Goal: Transaction & Acquisition: Obtain resource

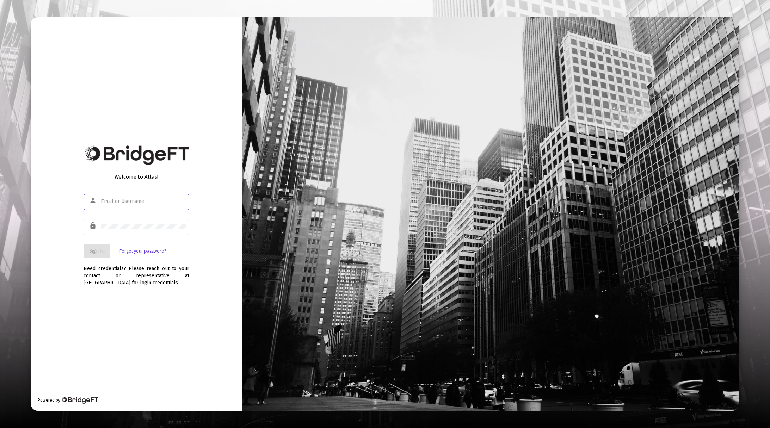
type input "[EMAIL_ADDRESS][DOMAIN_NAME]"
click at [168, 358] on div "Welcome to Atlas! person [EMAIL_ADDRESS][DOMAIN_NAME] lock Sign In Forgot your …" at bounding box center [136, 214] width 211 height 394
click at [100, 252] on span "Sign In" at bounding box center [96, 251] width 15 height 6
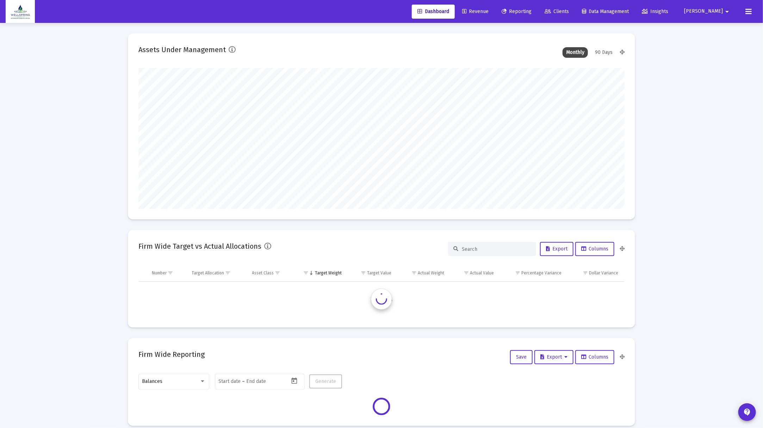
scroll to position [141, 261]
type input "[DATE]"
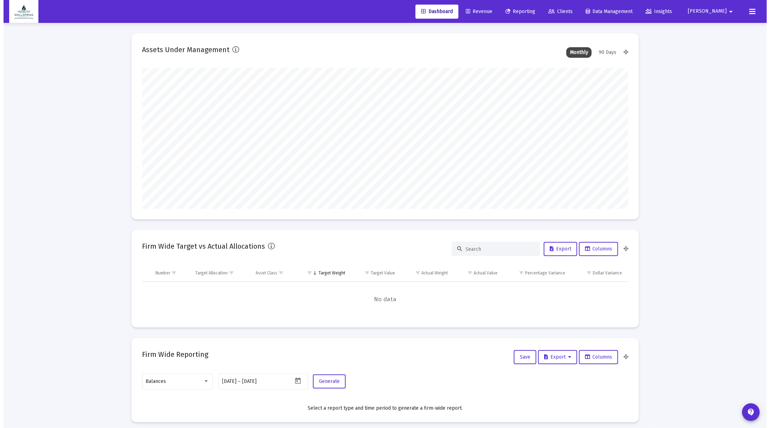
scroll to position [141, 227]
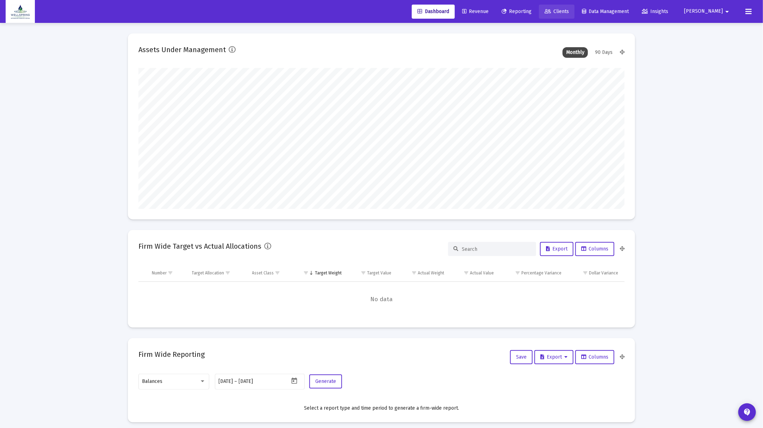
click at [569, 10] on span "Clients" at bounding box center [556, 11] width 24 height 6
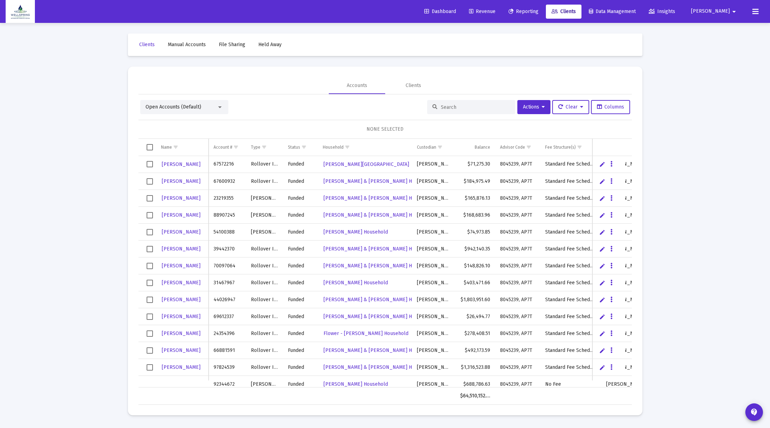
click at [441, 106] on input at bounding box center [475, 107] width 69 height 6
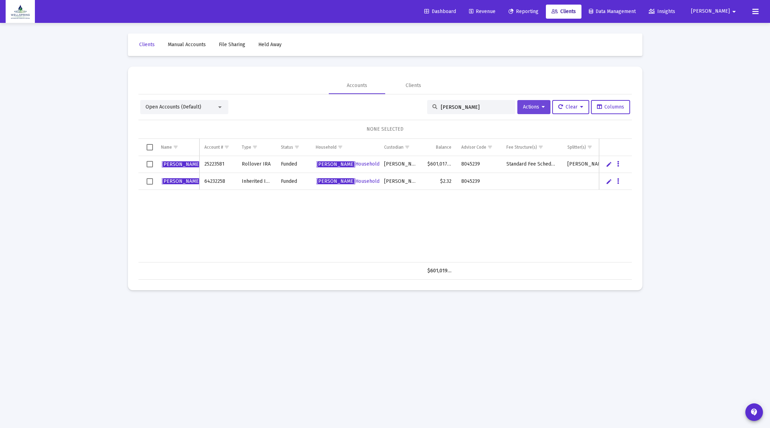
type input "[PERSON_NAME]"
click at [541, 110] on button "Actions" at bounding box center [533, 107] width 33 height 14
click at [581, 236] on div at bounding box center [385, 214] width 770 height 428
click at [538, 12] on span "Reporting" at bounding box center [523, 11] width 30 height 6
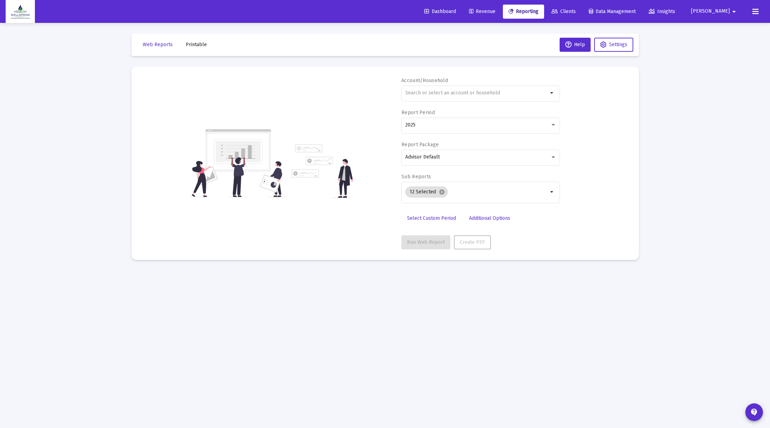
click at [513, 240] on div "Run Web Report Create PDF" at bounding box center [480, 242] width 158 height 14
click at [461, 93] on input "text" at bounding box center [476, 93] width 143 height 6
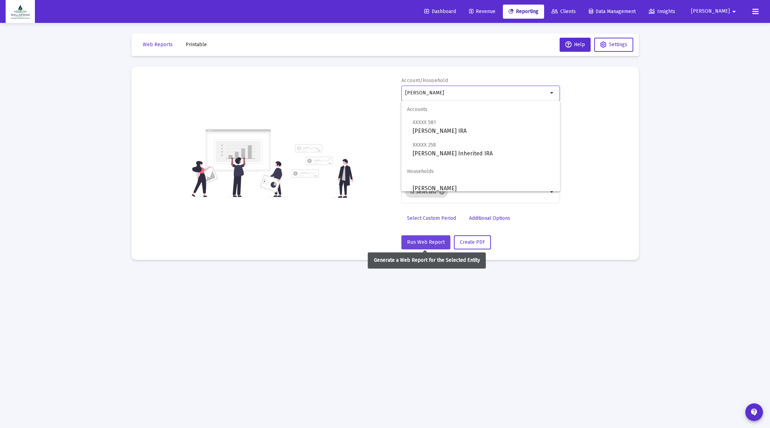
type input "[PERSON_NAME]"
click at [418, 243] on span "Run Web Report" at bounding box center [426, 242] width 38 height 6
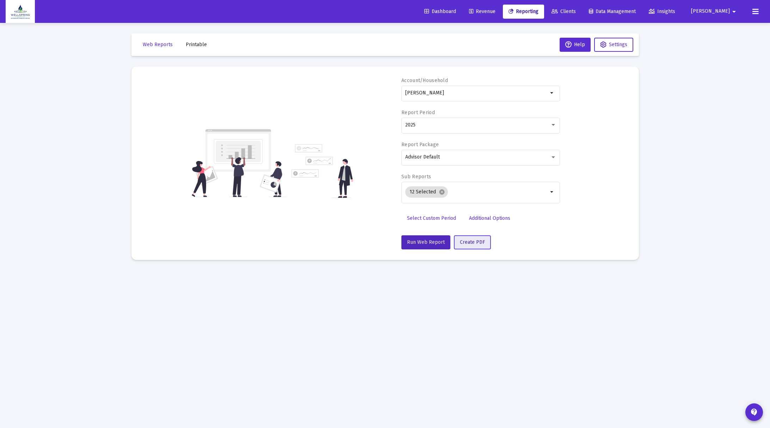
click at [476, 242] on span "Create PDF" at bounding box center [472, 242] width 25 height 6
click at [538, 8] on span "Reporting" at bounding box center [523, 11] width 30 height 6
click at [444, 246] on button "Run Web Report" at bounding box center [425, 242] width 49 height 14
click at [755, 11] on icon at bounding box center [755, 11] width 6 height 8
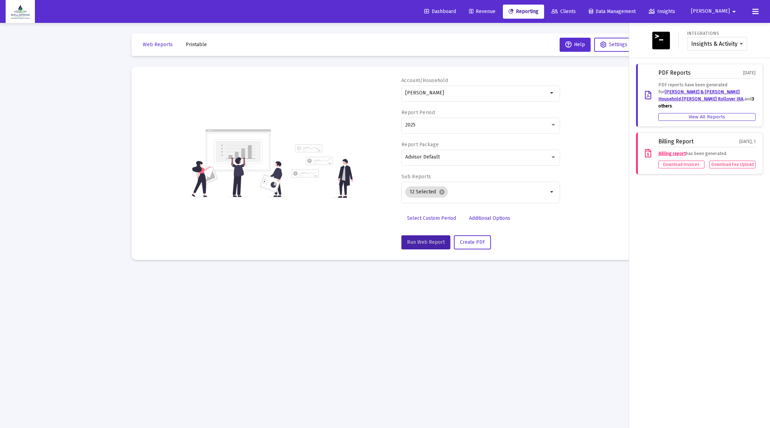
click at [700, 113] on button "View All Reports" at bounding box center [706, 117] width 97 height 8
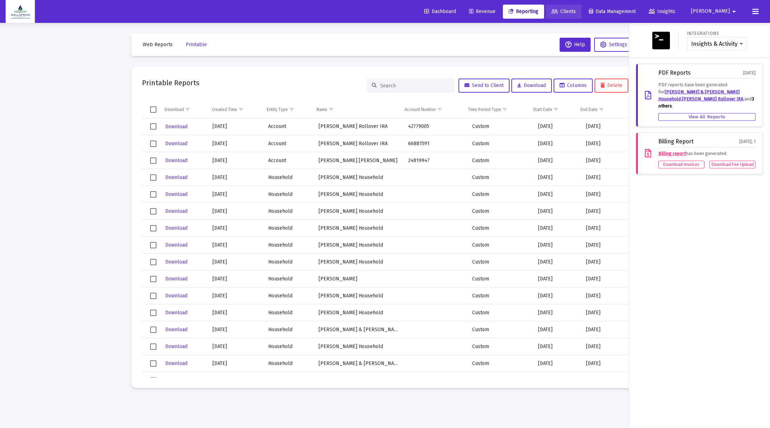
click at [575, 12] on span "Clients" at bounding box center [563, 11] width 24 height 6
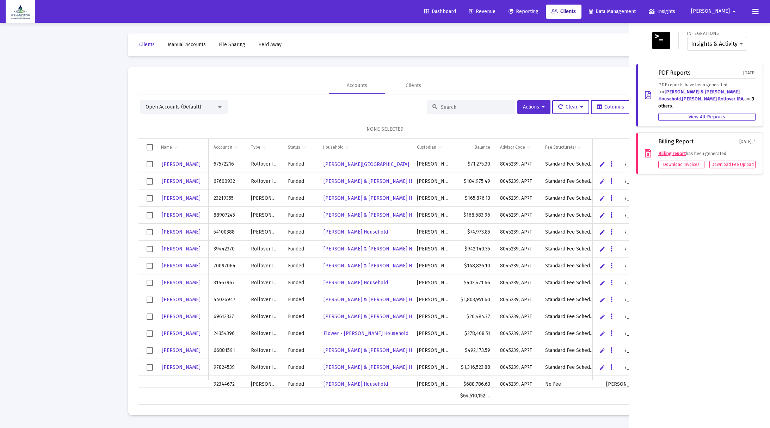
click at [444, 108] on div at bounding box center [385, 214] width 770 height 428
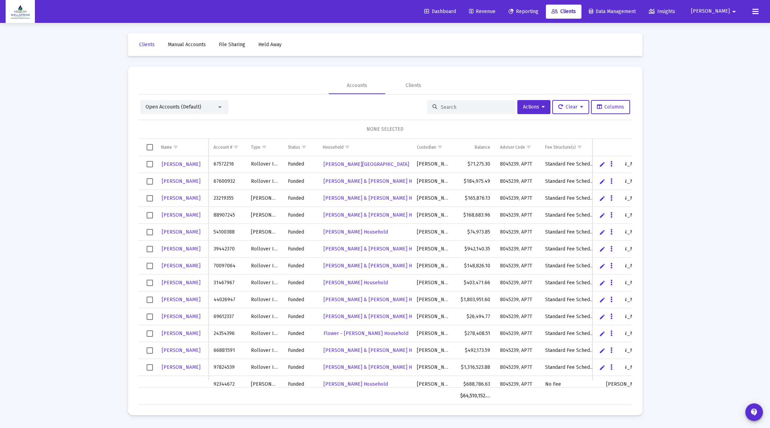
click at [441, 104] on input at bounding box center [475, 107] width 69 height 6
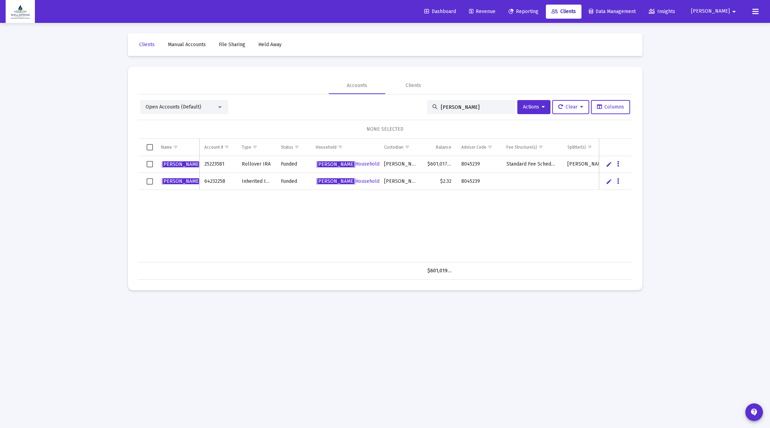
type input "[PERSON_NAME]"
click at [150, 164] on span "Select row" at bounding box center [150, 164] width 6 height 6
click at [150, 182] on span "Select row" at bounding box center [150, 181] width 6 height 6
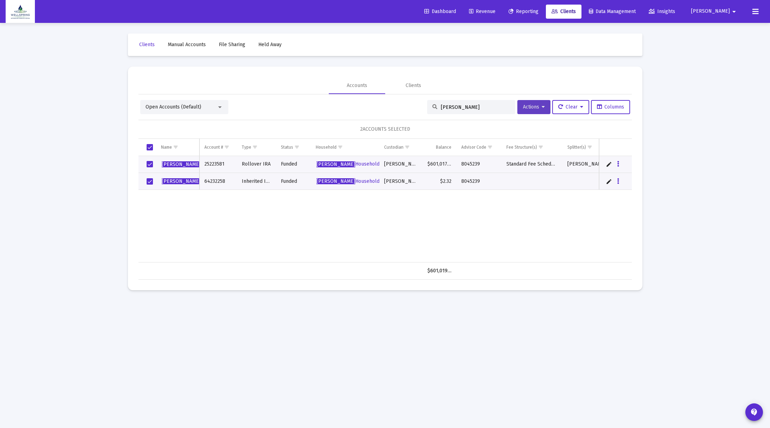
click at [543, 112] on button "Actions" at bounding box center [533, 107] width 33 height 14
click at [548, 177] on button "Generate Reports" at bounding box center [551, 176] width 75 height 17
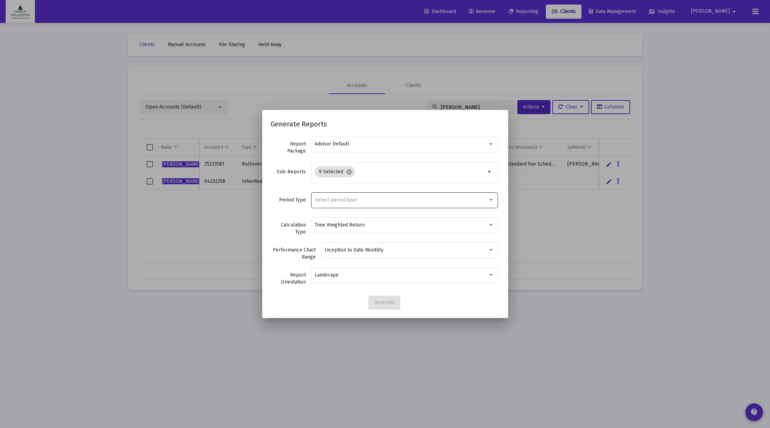
click at [494, 201] on div "Select period type" at bounding box center [404, 199] width 187 height 17
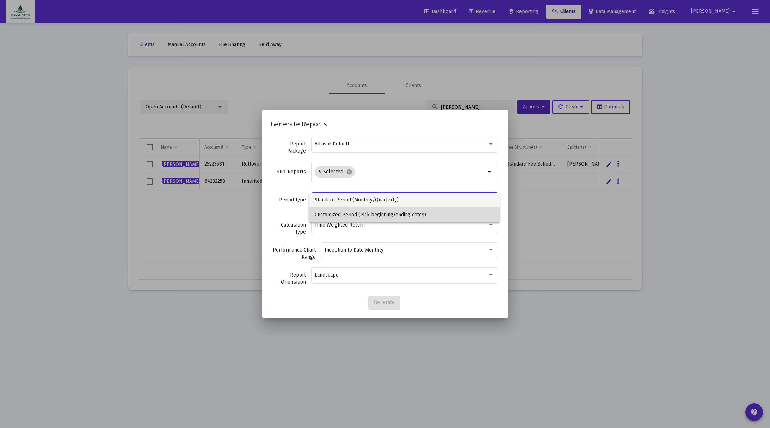
click at [441, 218] on span "Customized Period (Pick beginning/ending dates)" at bounding box center [404, 214] width 179 height 15
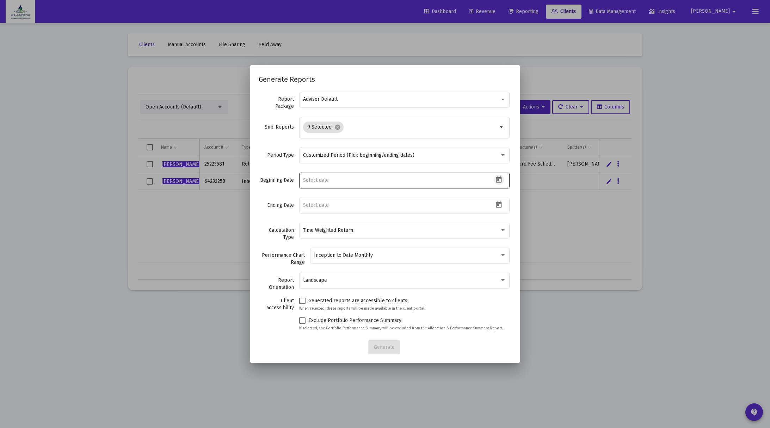
click at [496, 180] on icon "Open calendar" at bounding box center [499, 179] width 6 height 6
click at [379, 203] on button "Previous month" at bounding box center [380, 203] width 14 height 14
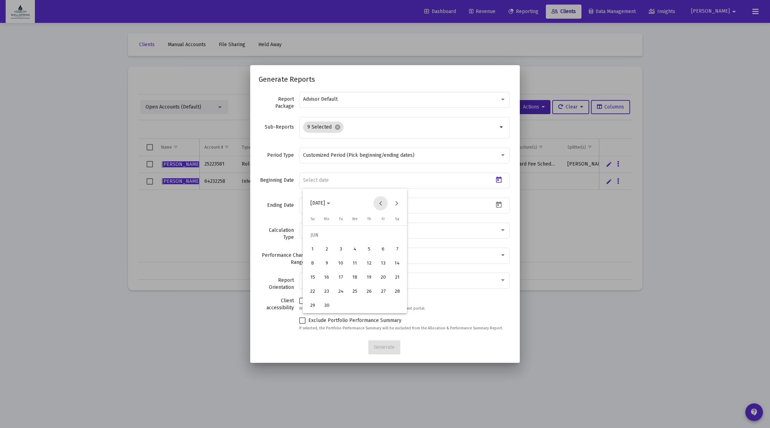
click at [379, 203] on button "Previous month" at bounding box center [380, 203] width 14 height 14
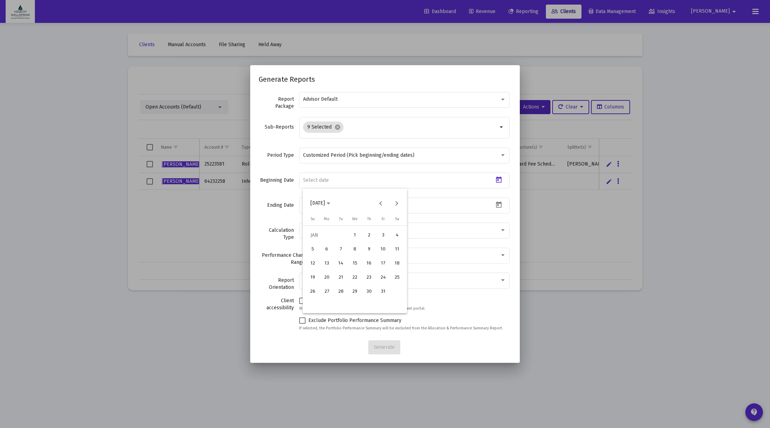
click at [356, 237] on div "1" at bounding box center [354, 235] width 13 height 13
type input "[DATE]"
click at [495, 206] on icon "Open calendar" at bounding box center [498, 204] width 7 height 7
click at [342, 275] on div "7" at bounding box center [340, 274] width 13 height 13
type input "[DATE]"
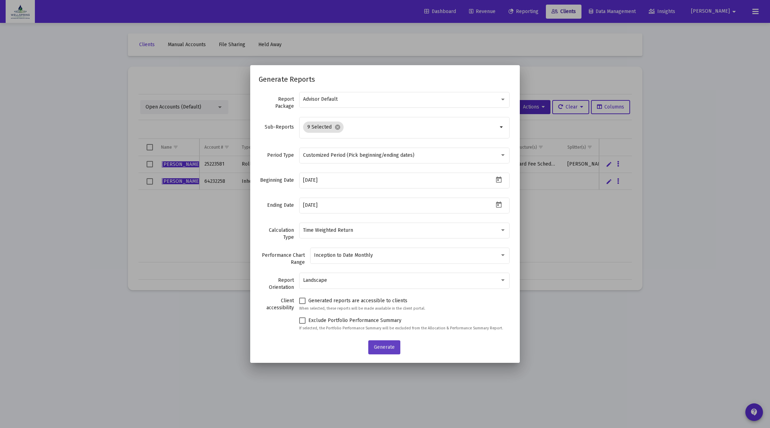
click at [392, 346] on span "Generate" at bounding box center [384, 347] width 21 height 6
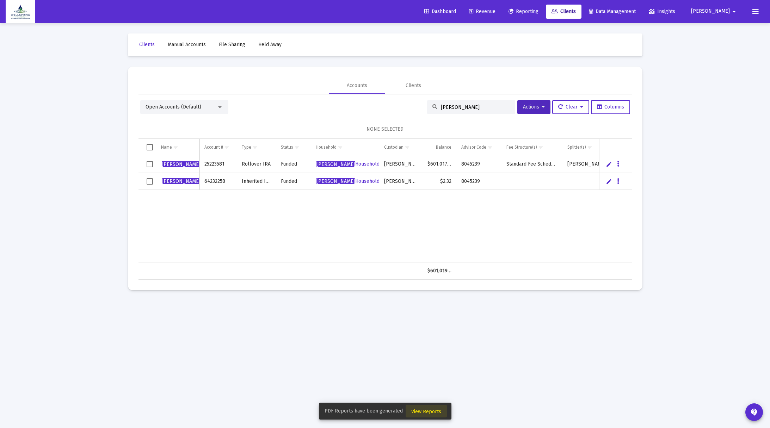
click at [432, 412] on span "View Reports" at bounding box center [426, 412] width 30 height 6
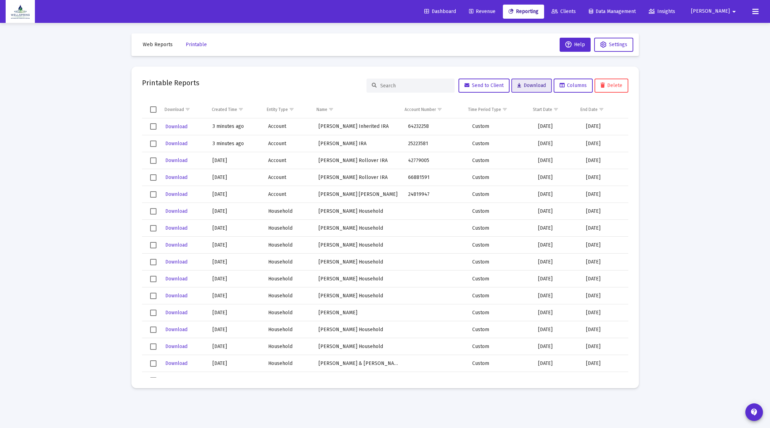
click at [539, 84] on span "Download" at bounding box center [531, 85] width 29 height 6
click at [153, 124] on span "Select row" at bounding box center [153, 126] width 6 height 6
click at [152, 144] on span "Select row" at bounding box center [153, 144] width 6 height 6
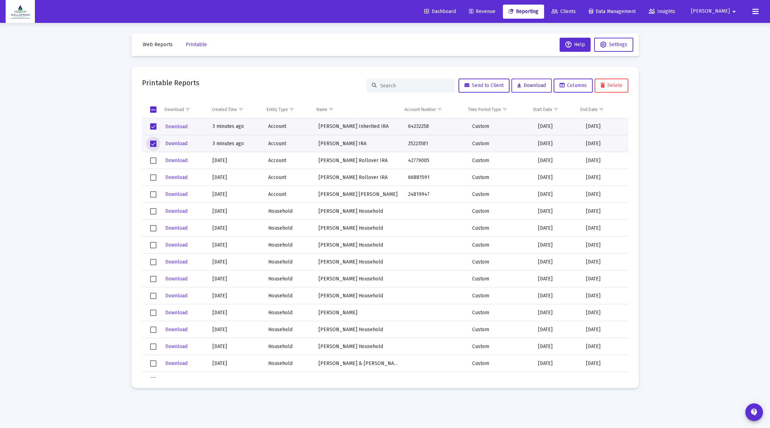
click at [522, 87] on span "Download" at bounding box center [531, 85] width 29 height 6
click at [155, 124] on span "Select row" at bounding box center [153, 126] width 6 height 6
click at [535, 87] on span "Download" at bounding box center [531, 85] width 29 height 6
